Goal: Task Accomplishment & Management: Complete application form

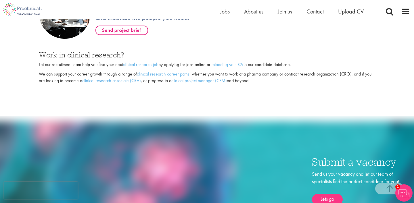
scroll to position [434, 0]
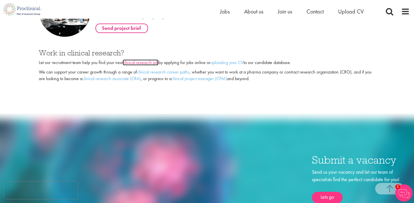
click at [130, 61] on link "clinical research job" at bounding box center [141, 62] width 36 height 6
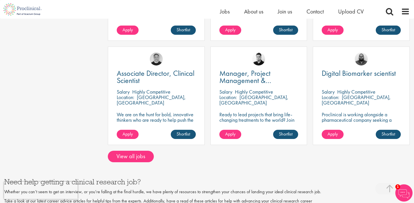
scroll to position [466, 0]
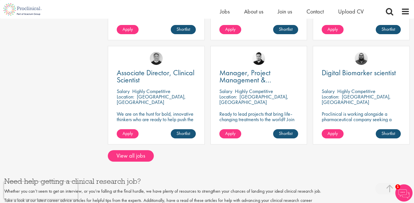
click at [240, 101] on div "Manager, Project Management & Operational Delivery [GEOGRAPHIC_DATA] Highly Com…" at bounding box center [258, 95] width 97 height 99
click at [266, 81] on div "Manager, Project Management & Operational Delivery Salary Highly Competitive Lo…" at bounding box center [258, 95] width 97 height 99
click at [288, 129] on link "Shortlist" at bounding box center [285, 133] width 25 height 9
click at [289, 129] on link "Shortlisted" at bounding box center [283, 133] width 30 height 9
click at [254, 118] on div "Manager, Project Management & Operational Delivery Salary Highly Competitive Lo…" at bounding box center [258, 95] width 97 height 99
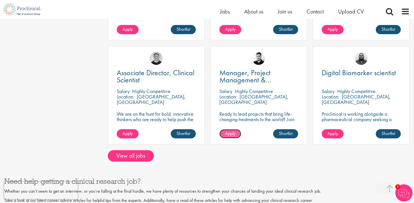
click at [234, 130] on span "Apply" at bounding box center [230, 133] width 10 height 6
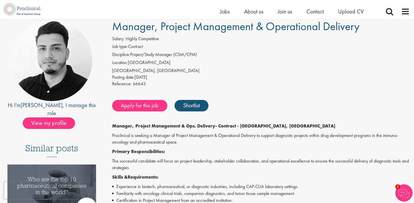
scroll to position [40, 0]
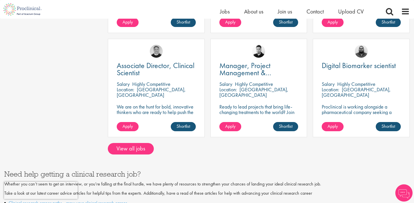
scroll to position [466, 0]
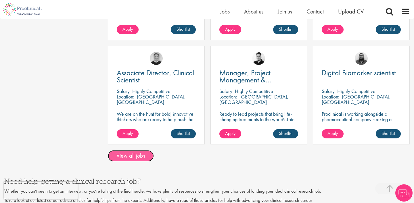
click at [139, 150] on link "View all jobs" at bounding box center [131, 155] width 46 height 11
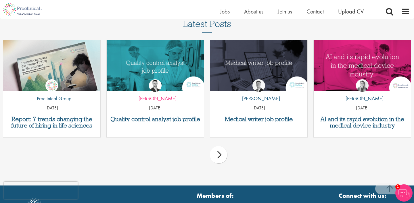
scroll to position [591, 0]
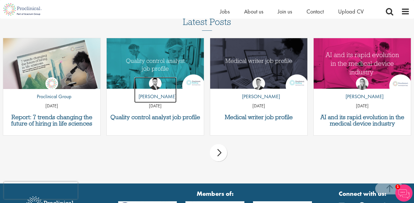
click at [143, 85] on link "by Joshua Godden" at bounding box center [155, 90] width 42 height 26
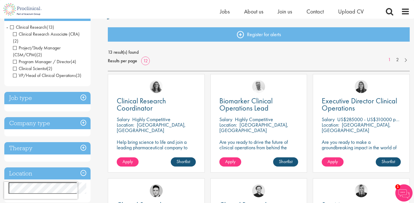
scroll to position [59, 0]
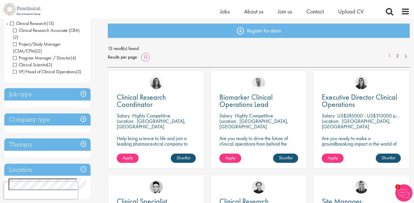
click at [55, 88] on h3 "Job type" at bounding box center [47, 94] width 86 height 12
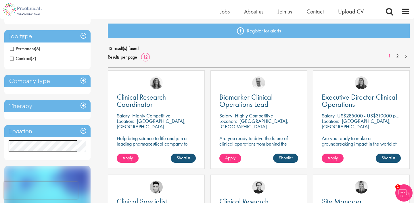
click at [27, 83] on h3 "Company type" at bounding box center [47, 81] width 86 height 12
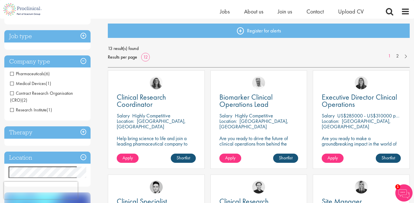
click at [51, 153] on h3 "Location" at bounding box center [47, 158] width 86 height 12
click at [54, 161] on h3 "Location" at bounding box center [47, 158] width 86 height 12
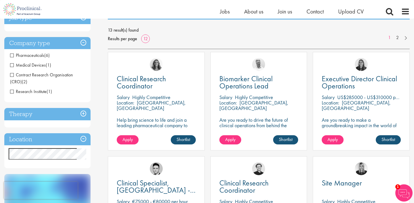
scroll to position [90, 0]
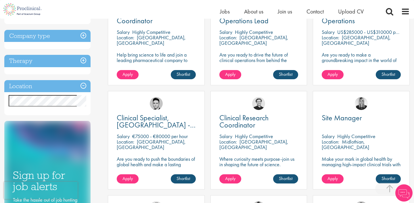
scroll to position [140, 0]
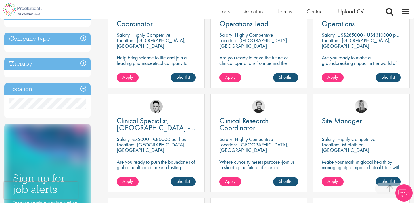
click at [82, 83] on h3 "Location" at bounding box center [47, 89] width 86 height 12
click at [84, 87] on h3 "Location" at bounding box center [47, 89] width 86 height 12
click at [84, 83] on h3 "Location" at bounding box center [47, 89] width 86 height 12
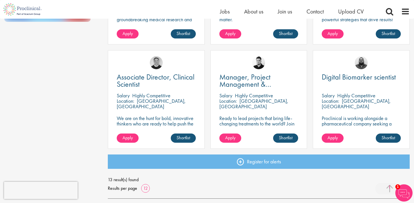
scroll to position [414, 0]
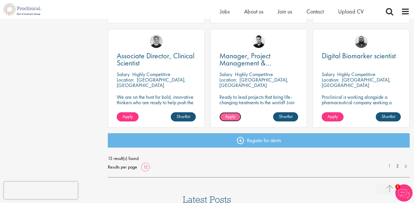
click at [236, 115] on link "Apply" at bounding box center [230, 116] width 22 height 9
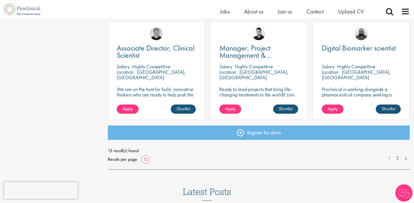
scroll to position [418, 0]
